Goal: Transaction & Acquisition: Purchase product/service

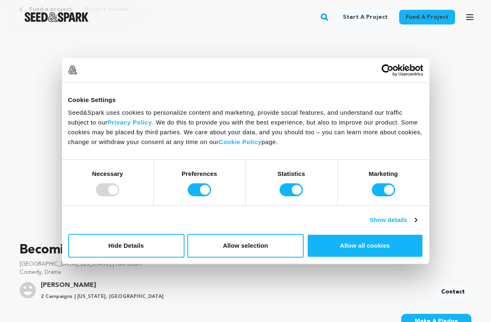
scroll to position [43, 0]
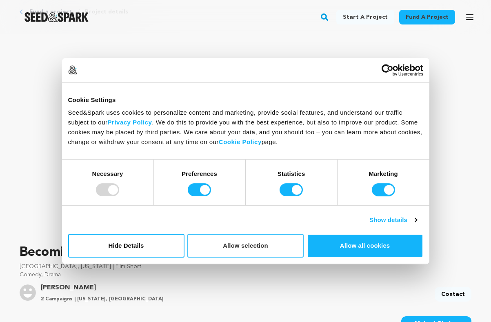
click at [211, 250] on button "Allow selection" at bounding box center [245, 246] width 116 height 24
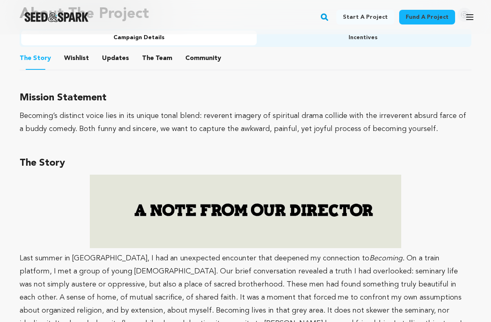
scroll to position [501, 0]
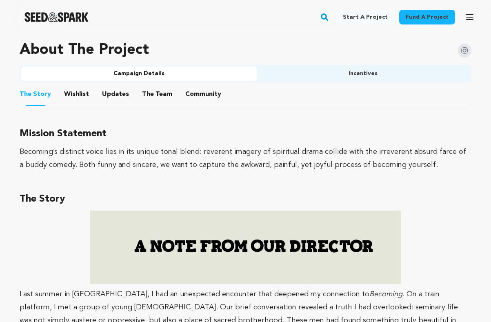
click at [147, 95] on button "The Team" at bounding box center [157, 96] width 20 height 20
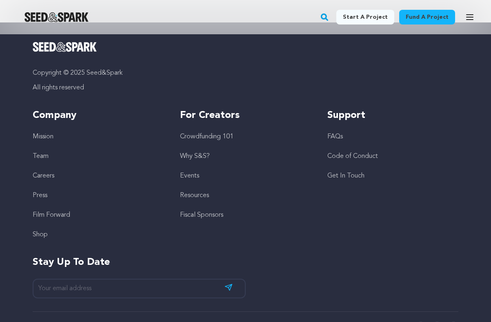
scroll to position [3433, 0]
click at [333, 134] on link "FAQs" at bounding box center [335, 137] width 16 height 7
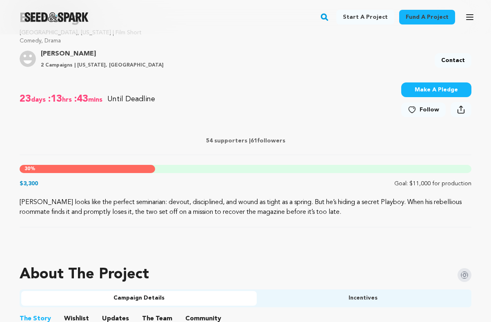
scroll to position [276, 0]
click at [418, 90] on button "Make A Pledge" at bounding box center [436, 90] width 70 height 15
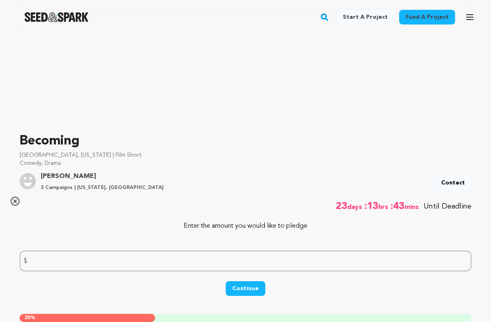
scroll to position [150, 0]
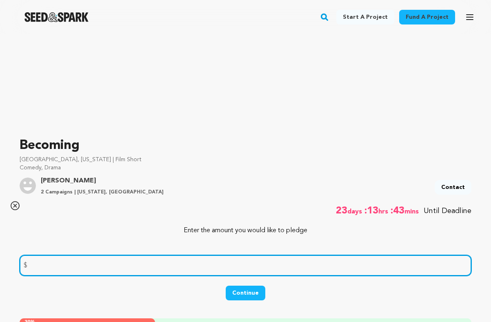
click at [62, 262] on input "number" at bounding box center [246, 265] width 452 height 21
type input "10"
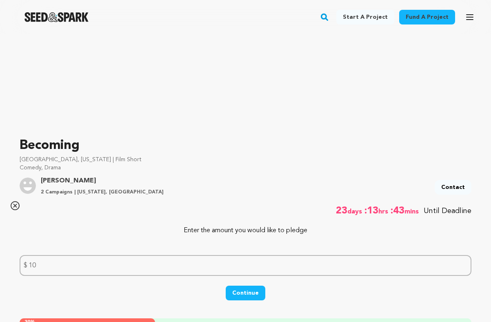
click at [237, 292] on button "Continue" at bounding box center [246, 293] width 40 height 15
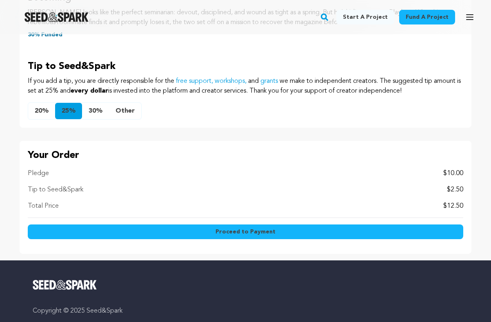
scroll to position [422, 0]
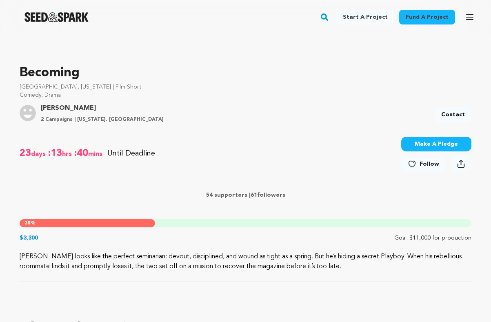
scroll to position [222, 0]
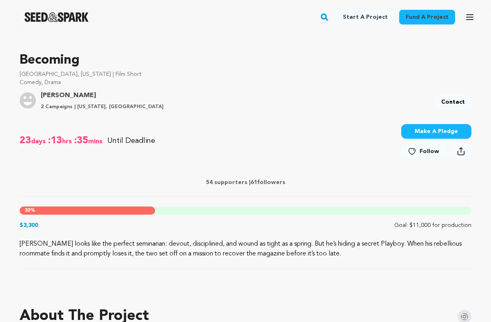
scroll to position [235, 0]
click at [416, 133] on button "Make A Pledge" at bounding box center [436, 131] width 70 height 15
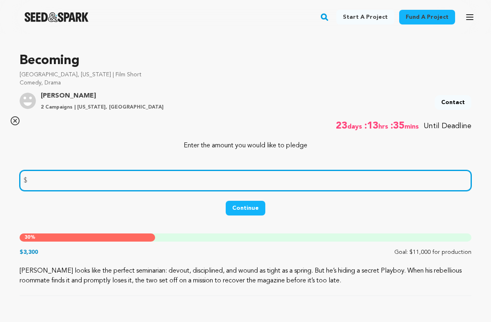
click at [41, 180] on input "number" at bounding box center [246, 180] width 452 height 21
type input "10"
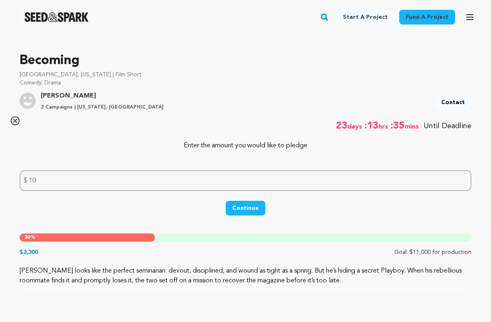
click at [238, 206] on button "Continue" at bounding box center [246, 208] width 40 height 15
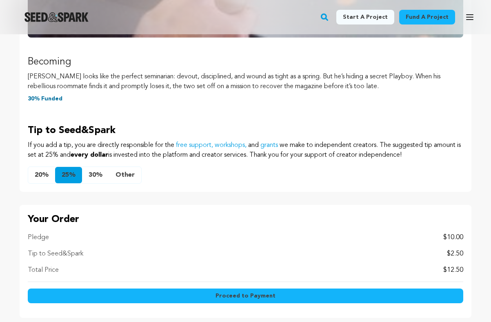
scroll to position [361, 0]
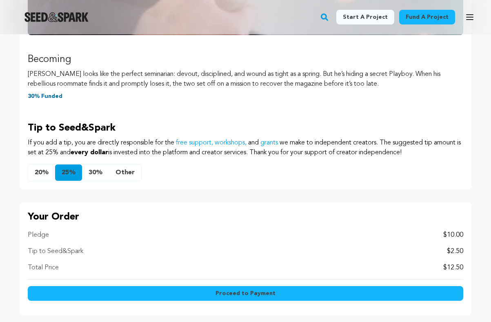
click at [39, 172] on button "20%" at bounding box center [41, 172] width 27 height 16
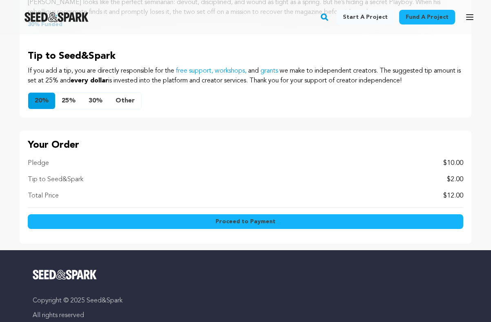
scroll to position [433, 0]
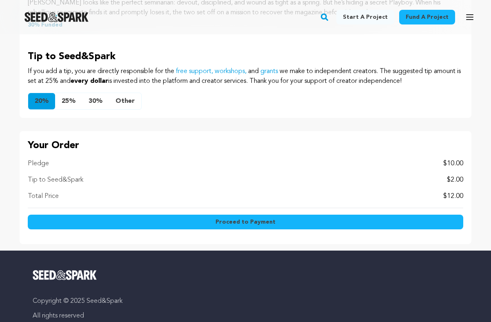
click at [127, 100] on button "Other" at bounding box center [125, 101] width 32 height 16
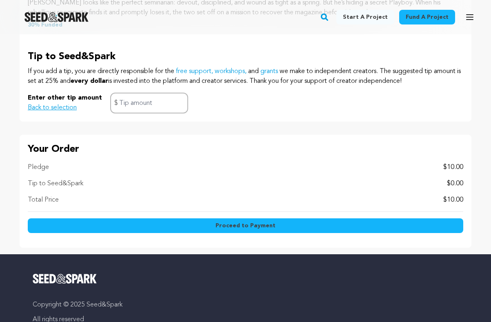
click at [36, 106] on button "Back to selection" at bounding box center [52, 108] width 49 height 10
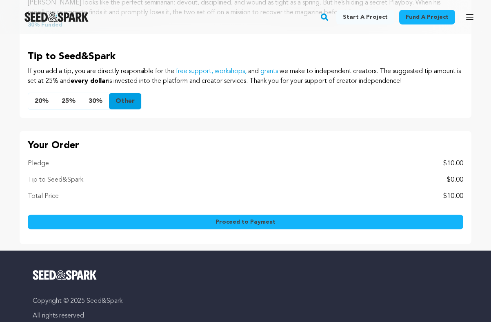
click at [36, 101] on button "20%" at bounding box center [41, 101] width 27 height 16
click at [66, 103] on button "25%" at bounding box center [68, 101] width 27 height 16
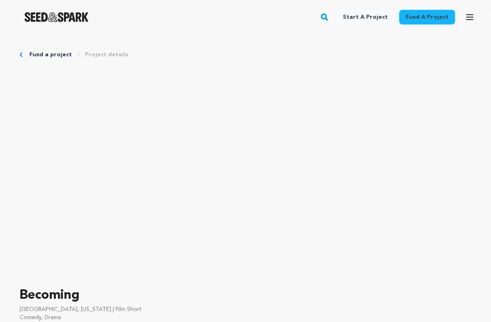
scroll to position [235, 0]
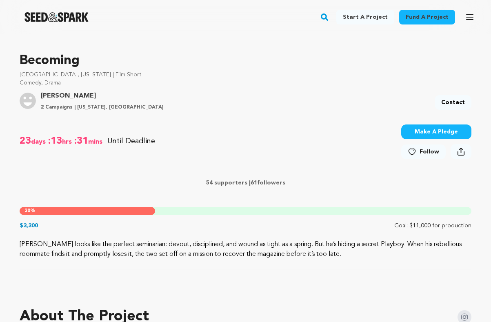
click at [415, 132] on button "Make A Pledge" at bounding box center [436, 131] width 70 height 15
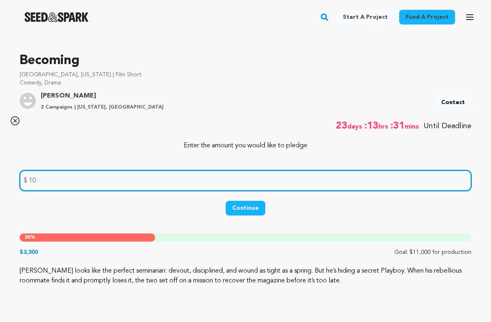
drag, startPoint x: 30, startPoint y: 180, endPoint x: 39, endPoint y: 180, distance: 9.4
click at [39, 180] on input "10" at bounding box center [246, 180] width 452 height 21
type input "5"
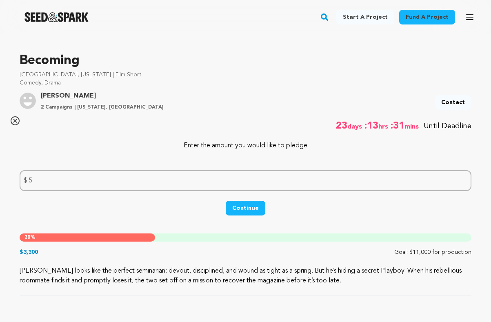
click at [249, 209] on button "Continue" at bounding box center [246, 208] width 40 height 15
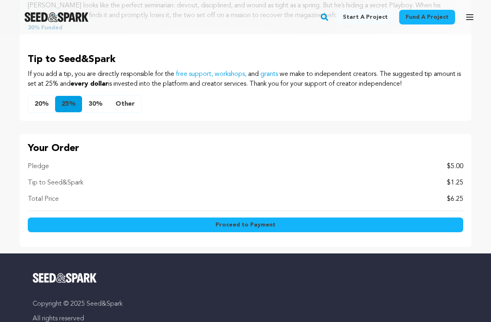
scroll to position [430, 0]
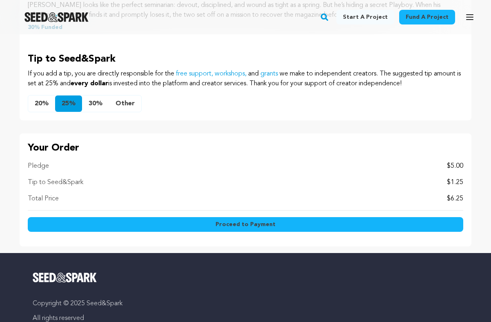
click at [250, 224] on span "Proceed to Payment" at bounding box center [245, 224] width 60 height 8
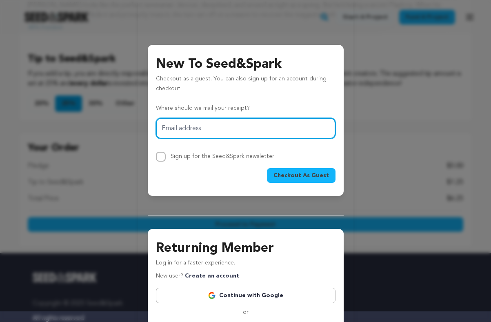
scroll to position [10, 0]
